Goal: Information Seeking & Learning: Learn about a topic

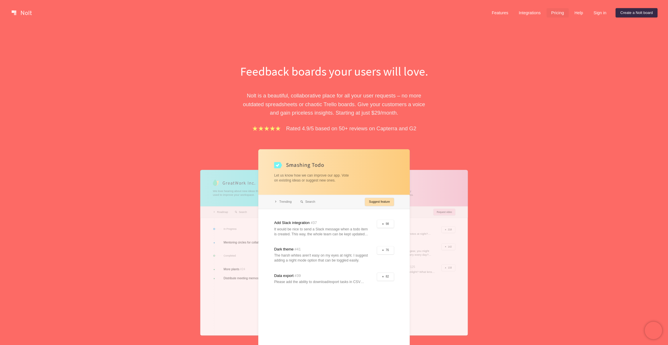
click at [559, 10] on link "Pricing" at bounding box center [557, 12] width 22 height 9
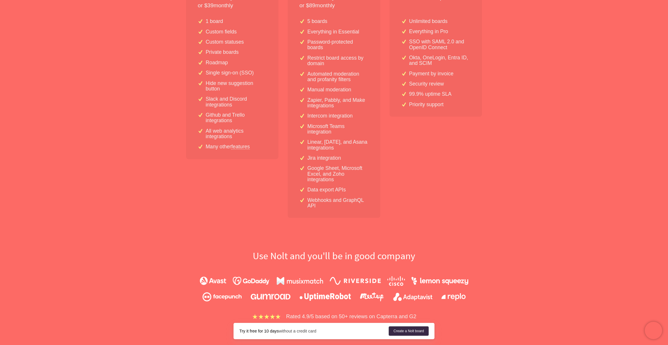
scroll to position [163, 0]
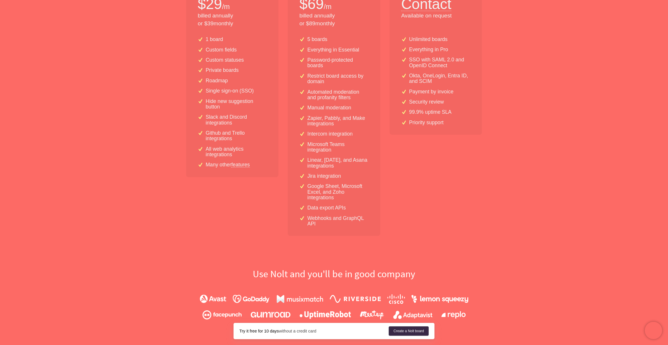
click at [238, 162] on link "features" at bounding box center [240, 164] width 19 height 5
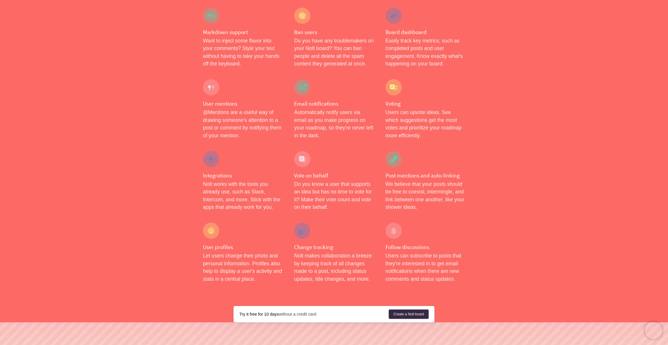
scroll to position [871, 0]
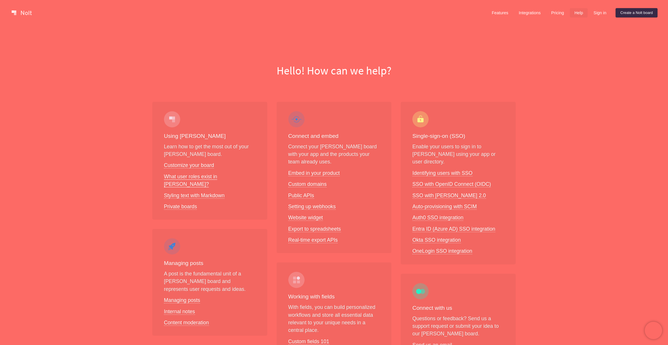
click at [183, 175] on link "What user roles exist in Nolt?" at bounding box center [190, 181] width 53 height 14
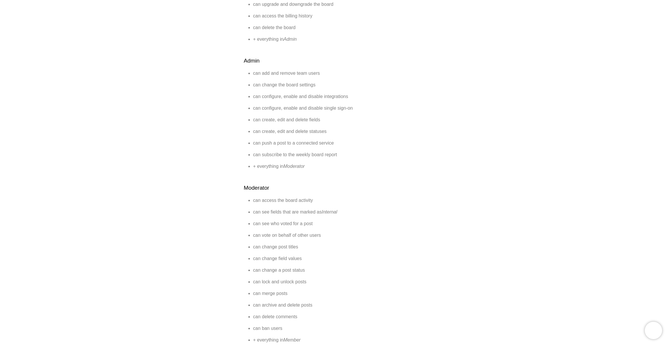
scroll to position [194, 0]
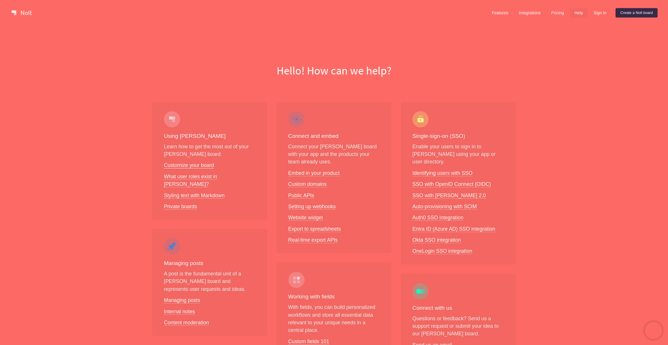
click at [186, 164] on link "Customize your board" at bounding box center [189, 165] width 50 height 6
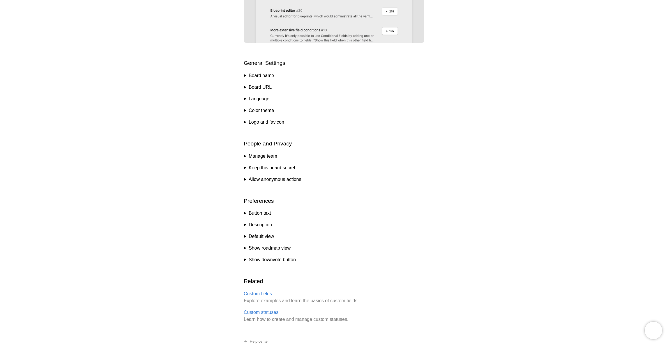
scroll to position [232, 0]
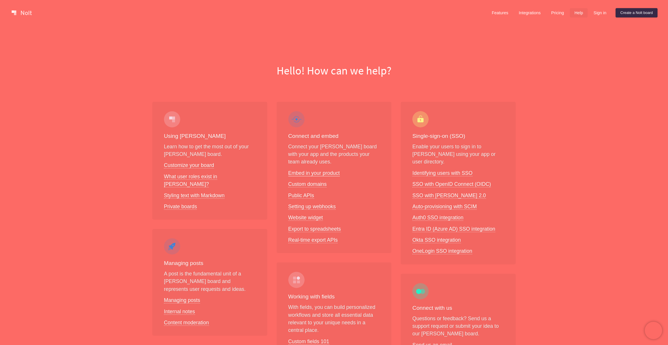
click at [330, 173] on link "Embed in your product" at bounding box center [314, 173] width 52 height 6
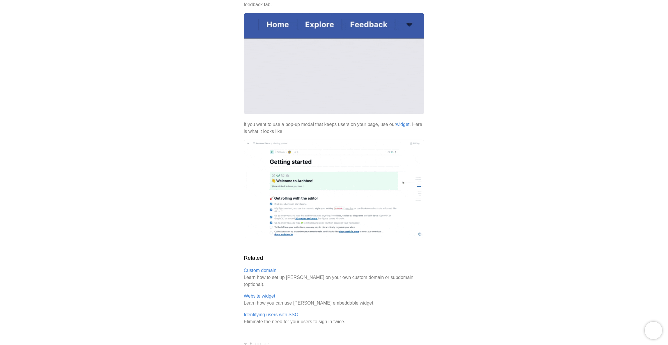
scroll to position [125, 0]
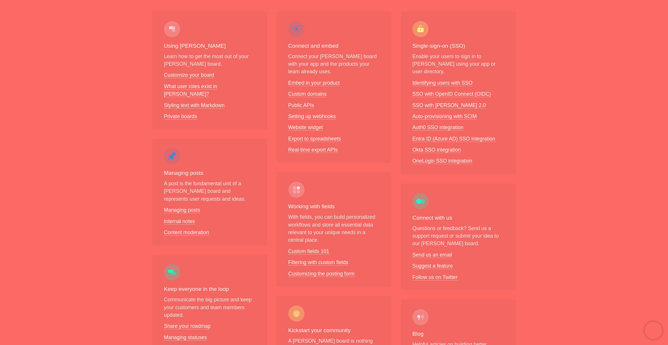
scroll to position [108, 0]
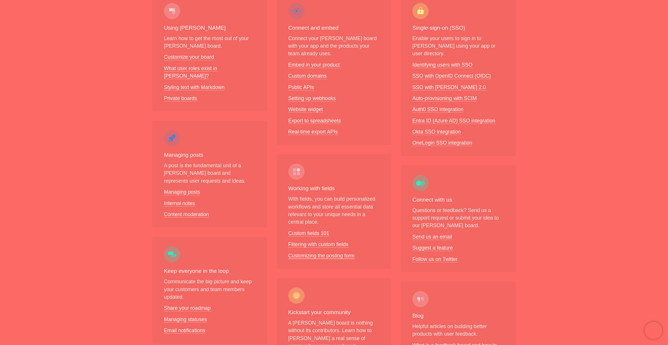
click at [326, 254] on link "Customizing the posting form" at bounding box center [321, 256] width 66 height 6
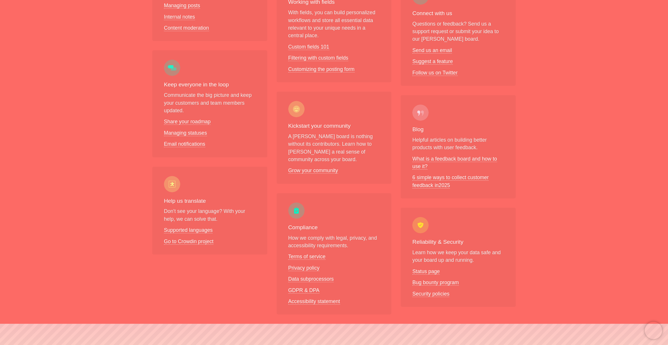
scroll to position [321, 0]
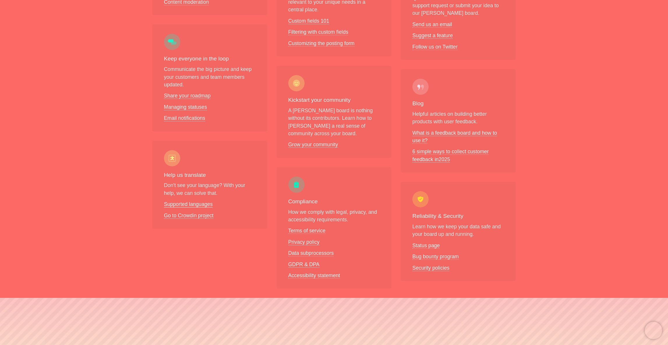
click at [193, 201] on link "Supported languages" at bounding box center [188, 204] width 49 height 6
